Goal: Task Accomplishment & Management: Use online tool/utility

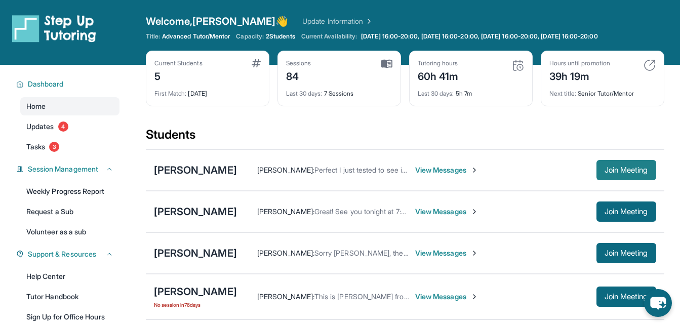
click at [605, 167] on span "Join Meeting" at bounding box center [627, 170] width 44 height 6
